Goal: Browse casually: Explore the website without a specific task or goal

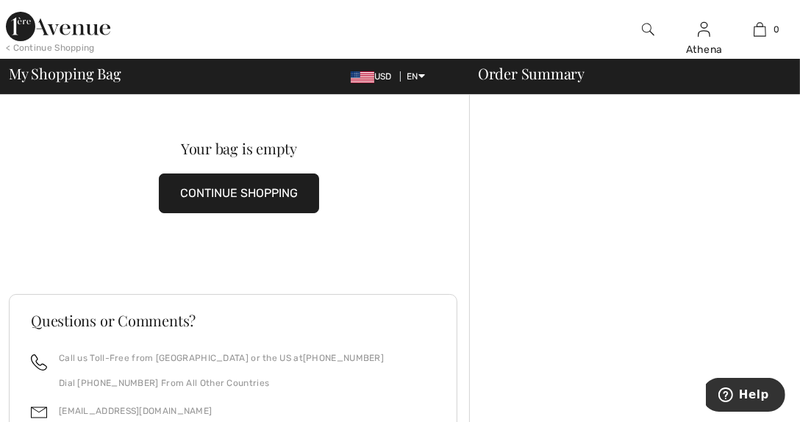
click at [68, 25] on img at bounding box center [58, 26] width 104 height 29
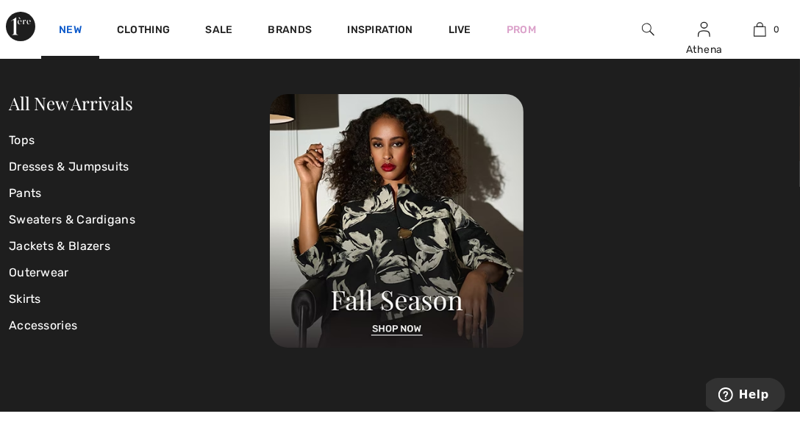
click at [77, 31] on link "New" at bounding box center [70, 31] width 23 height 15
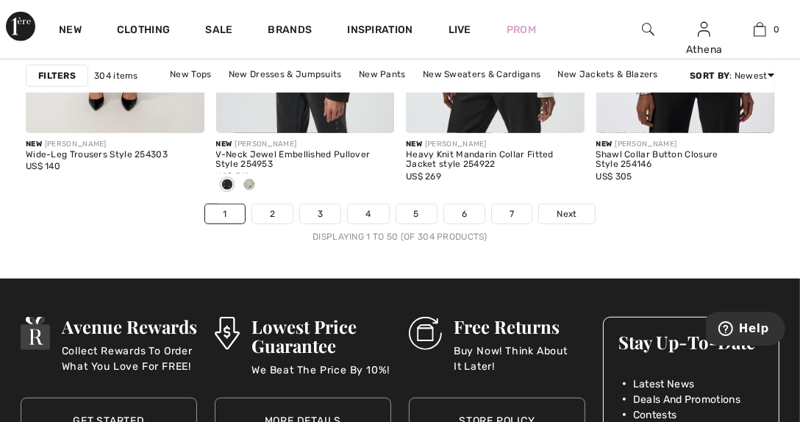
scroll to position [5440, 0]
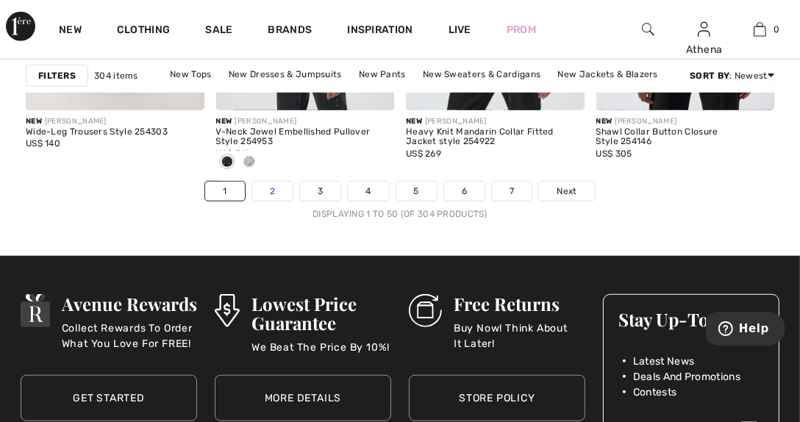
click at [273, 196] on link "2" at bounding box center [272, 191] width 40 height 19
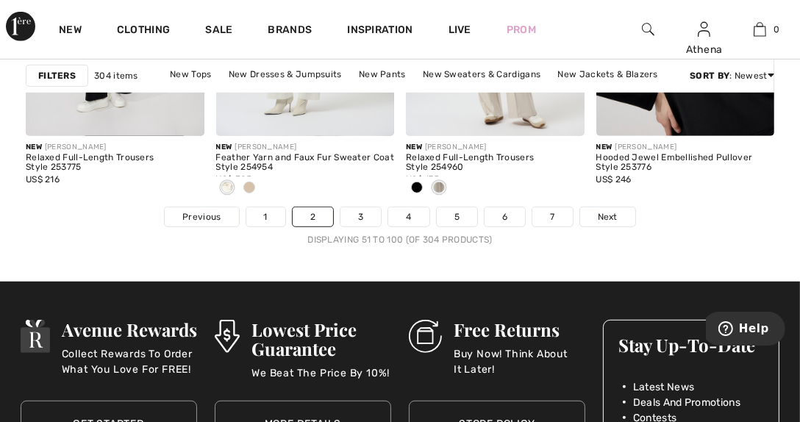
scroll to position [5440, 0]
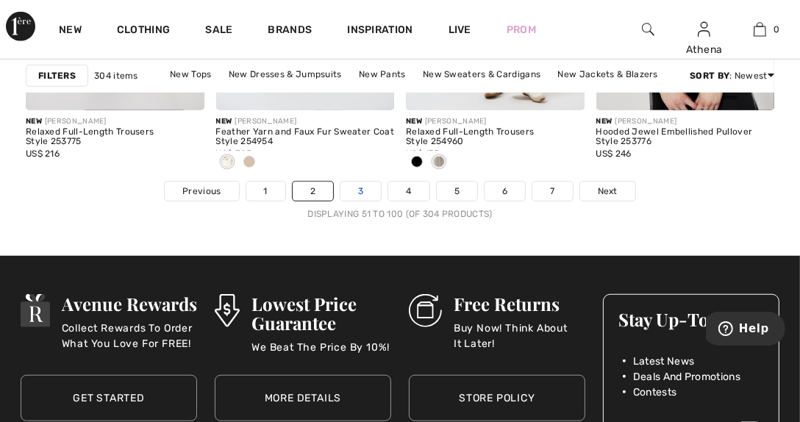
click at [361, 196] on link "3" at bounding box center [360, 191] width 40 height 19
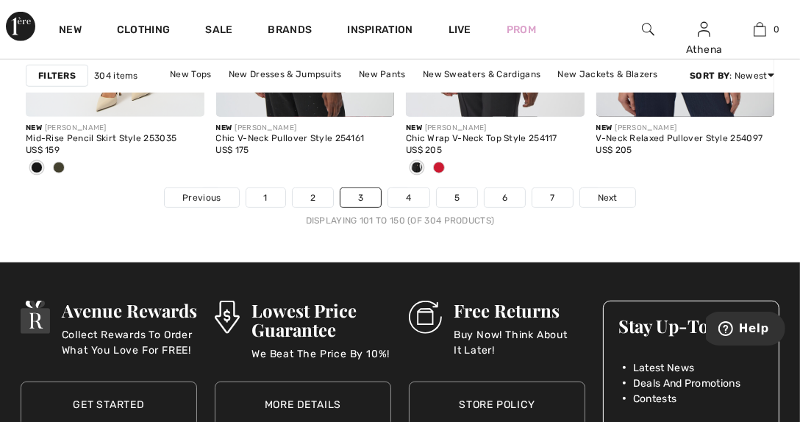
scroll to position [5440, 0]
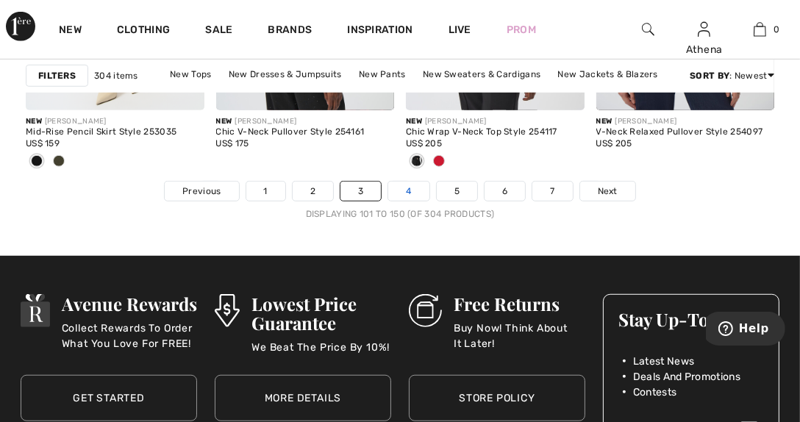
click at [401, 191] on link "4" at bounding box center [408, 191] width 40 height 19
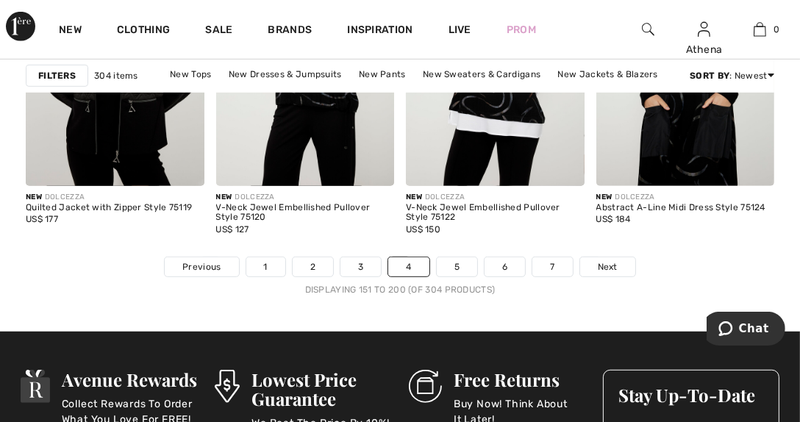
scroll to position [5440, 0]
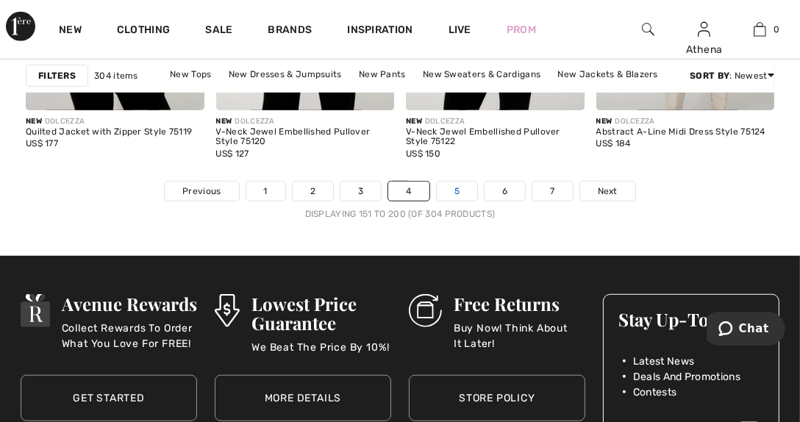
click at [456, 187] on link "5" at bounding box center [457, 191] width 40 height 19
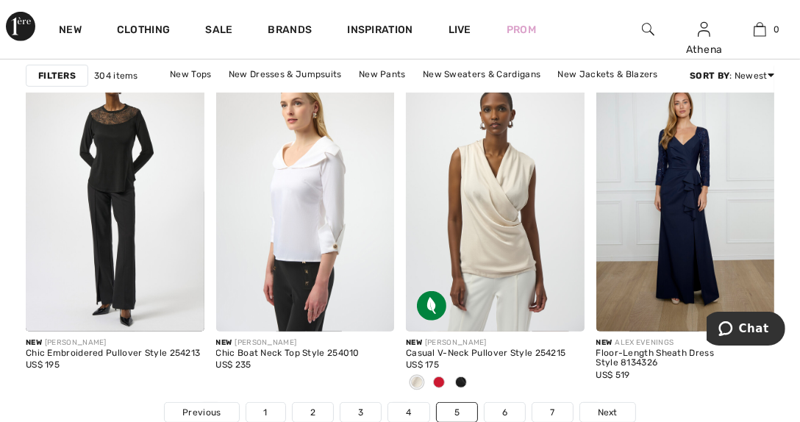
scroll to position [5440, 0]
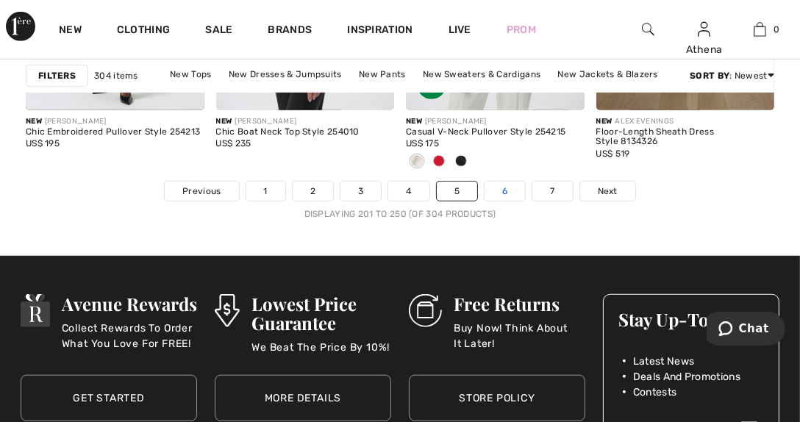
click at [501, 190] on link "6" at bounding box center [504, 191] width 40 height 19
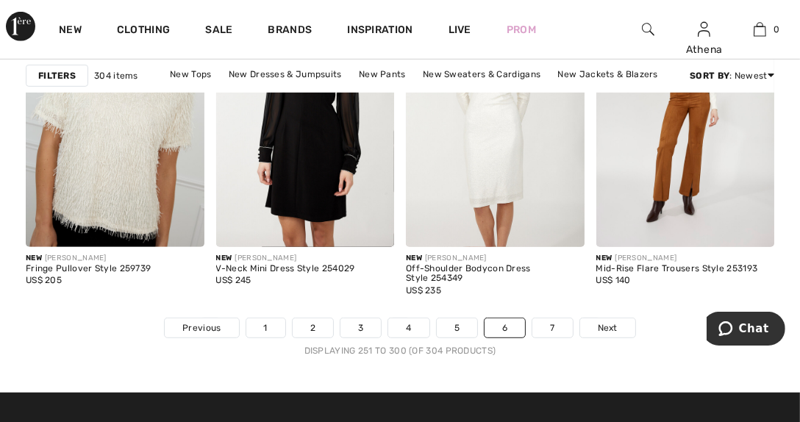
scroll to position [5366, 0]
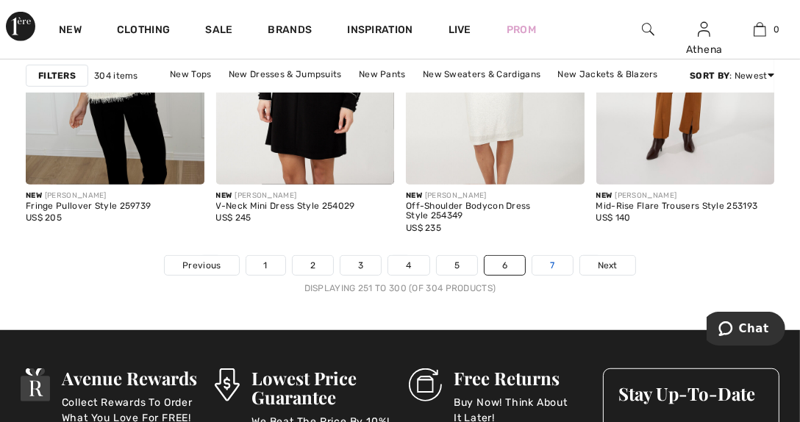
click at [551, 259] on link "7" at bounding box center [552, 265] width 40 height 19
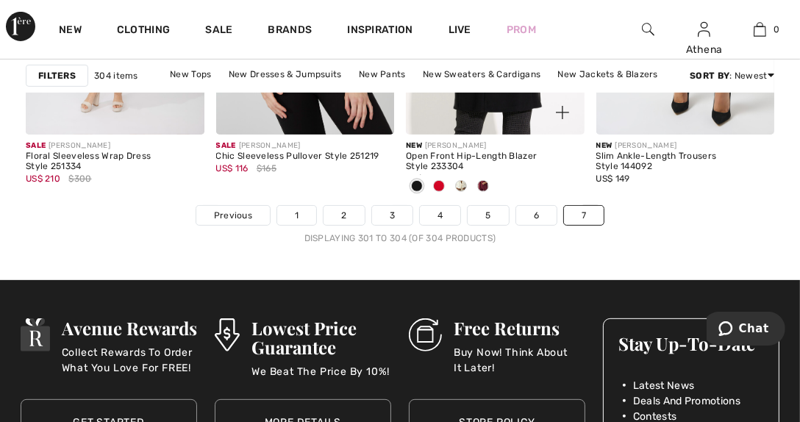
scroll to position [514, 0]
